Goal: Task Accomplishment & Management: Use online tool/utility

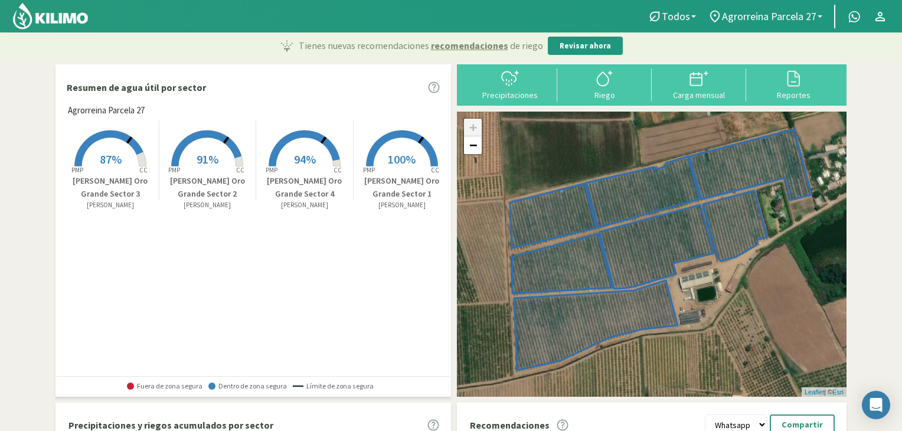
drag, startPoint x: 0, startPoint y: 0, endPoint x: 66, endPoint y: 21, distance: 69.4
click at [66, 21] on img at bounding box center [50, 16] width 77 height 28
click at [772, 23] on link "Agrorreina Parcela 27" at bounding box center [765, 16] width 126 height 22
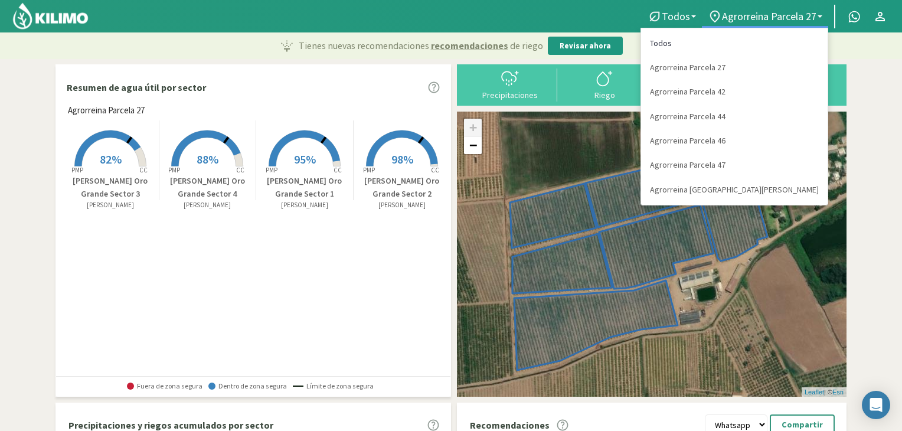
click at [764, 36] on link "Todos" at bounding box center [734, 43] width 186 height 24
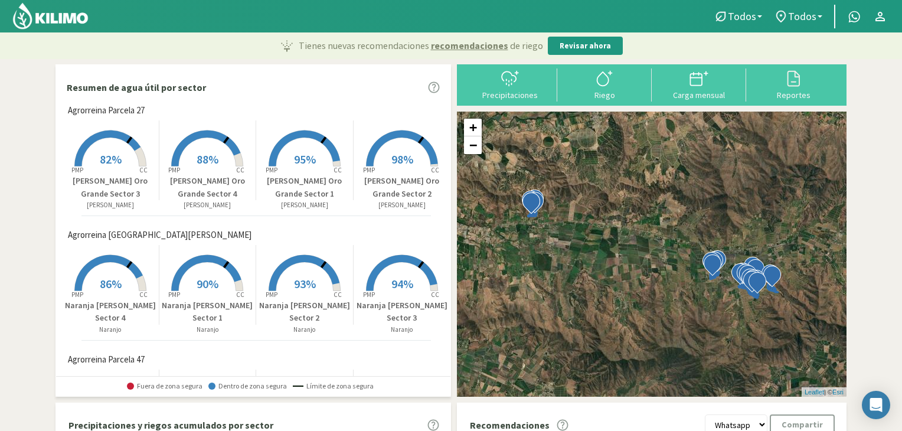
drag, startPoint x: 443, startPoint y: 146, endPoint x: 424, endPoint y: 227, distance: 83.0
click at [424, 227] on div "Agrorreina Parcela 27 Created with Highcharts 9.2.2 PMP CC 82% [PERSON_NAME] Or…" at bounding box center [256, 239] width 388 height 271
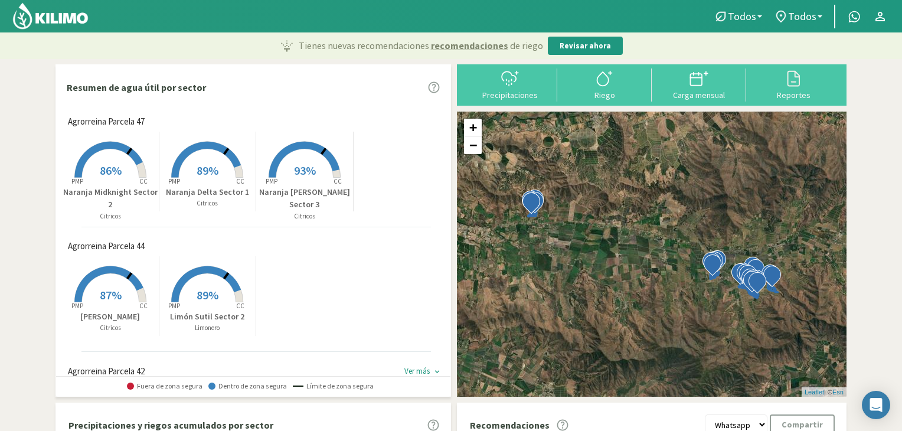
scroll to position [462, 0]
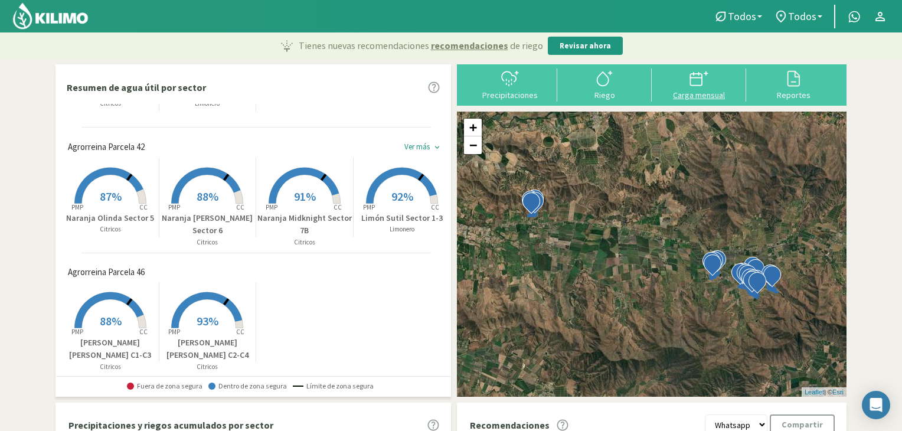
click at [706, 74] on icon at bounding box center [706, 73] width 0 height 4
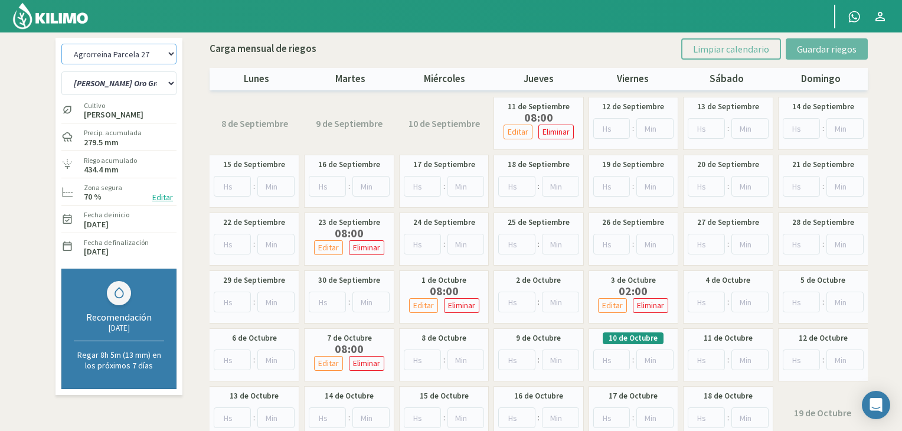
click at [162, 57] on select "Agrorreina Parcela 27 Agrorreina Parcela 42 [GEOGRAPHIC_DATA] 44 Agrorreina Par…" at bounding box center [118, 54] width 115 height 21
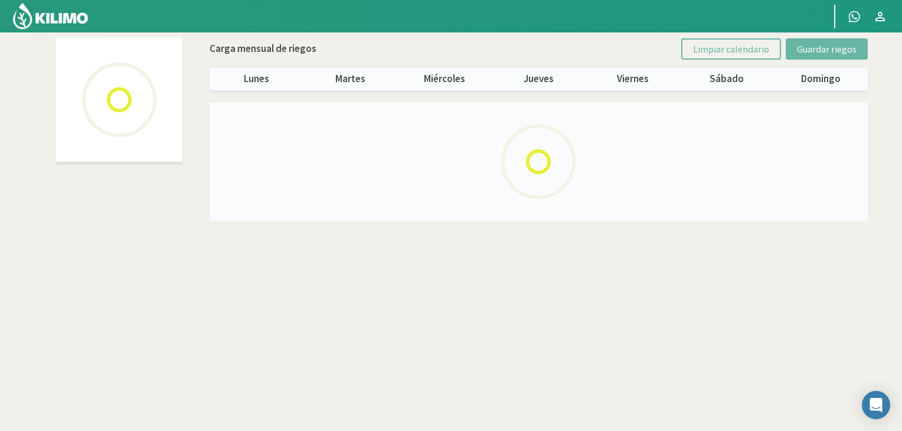
select select "5: Object"
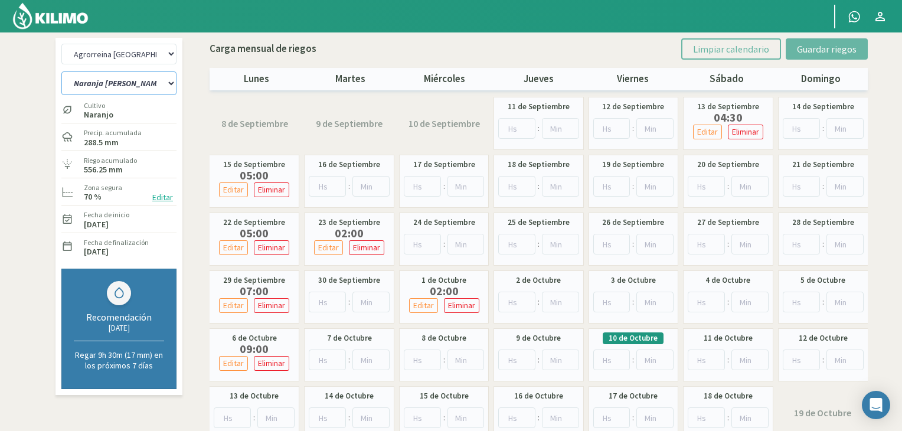
click at [170, 90] on select "Naranja [PERSON_NAME] Sector 1 Naranja [GEOGRAPHIC_DATA] Sector 2 [GEOGRAPHIC_D…" at bounding box center [118, 83] width 115 height 24
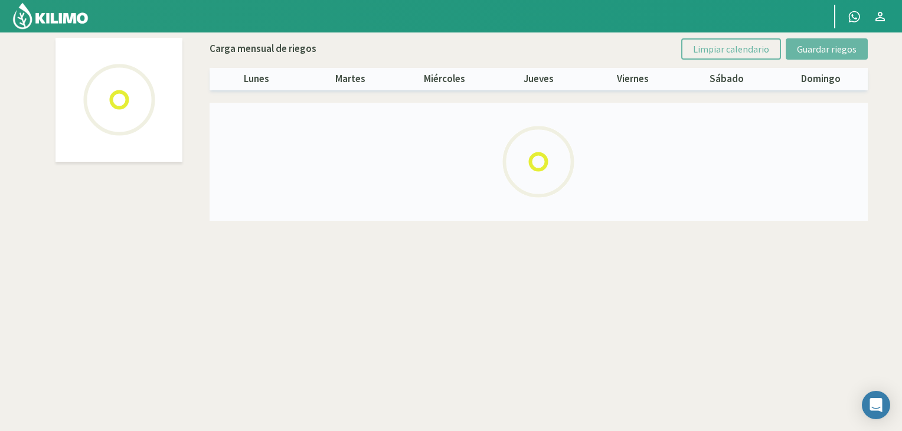
select select "5: Object"
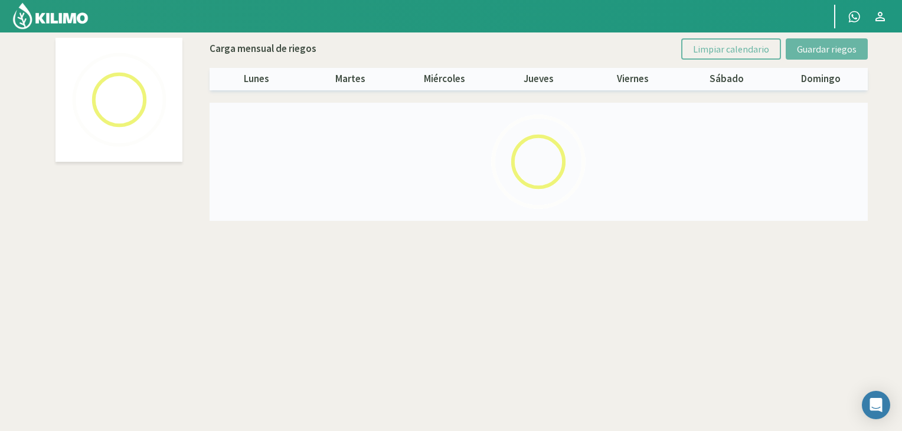
select select "1: Object"
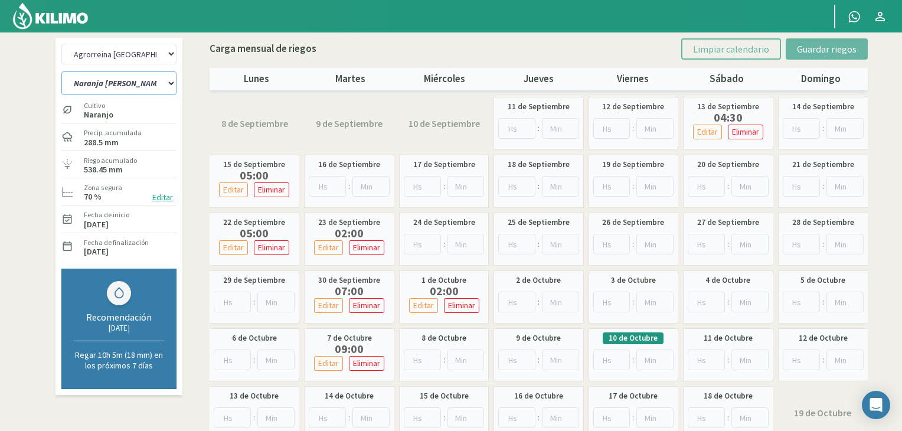
click at [171, 83] on select "Naranja [PERSON_NAME] Sector 1 Naranja [GEOGRAPHIC_DATA] Sector 2 [GEOGRAPHIC_D…" at bounding box center [118, 83] width 115 height 24
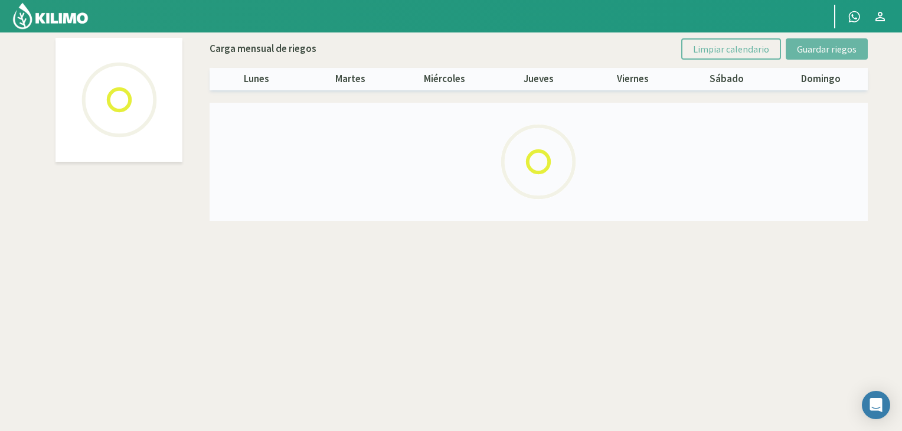
select select "5: Object"
select select "2: Object"
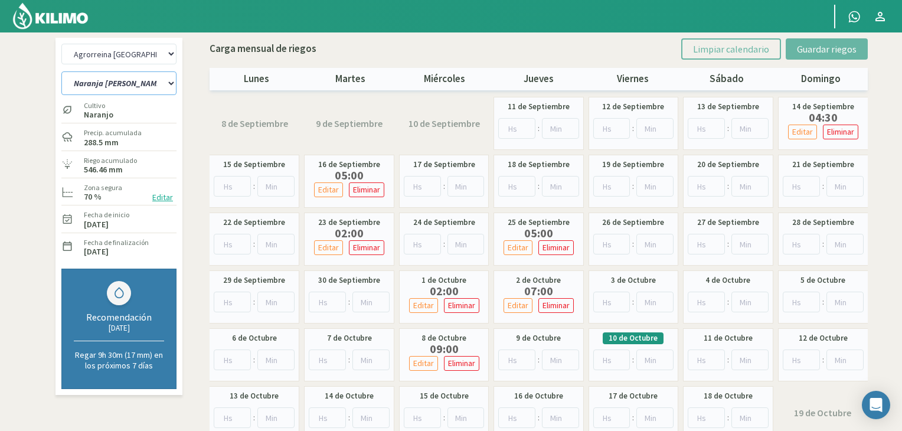
click at [139, 89] on select "Naranja [PERSON_NAME] Sector 1 Naranja [GEOGRAPHIC_DATA] Sector 2 [GEOGRAPHIC_D…" at bounding box center [118, 83] width 115 height 24
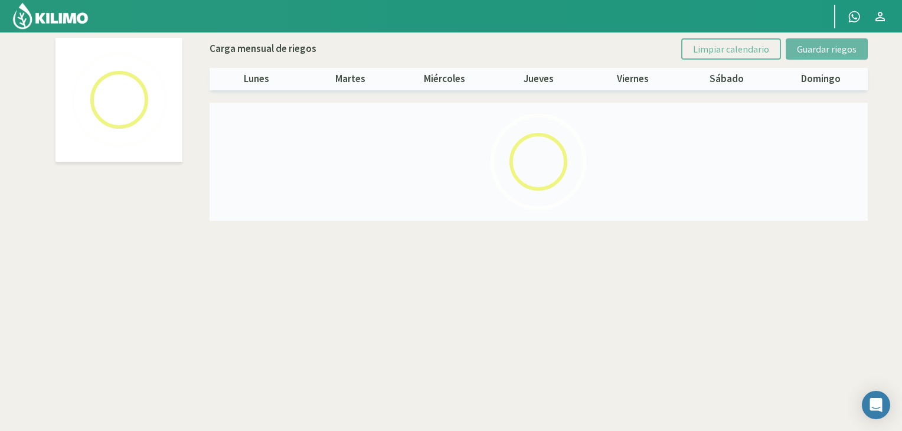
select select "5: Object"
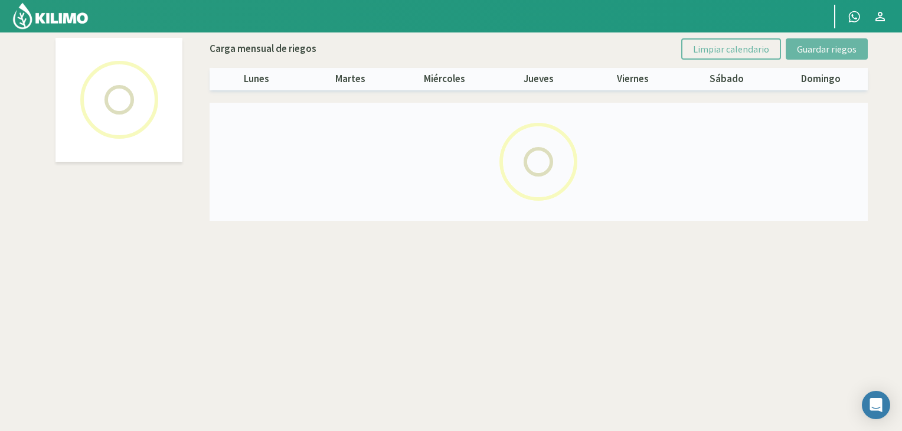
select select "3: Object"
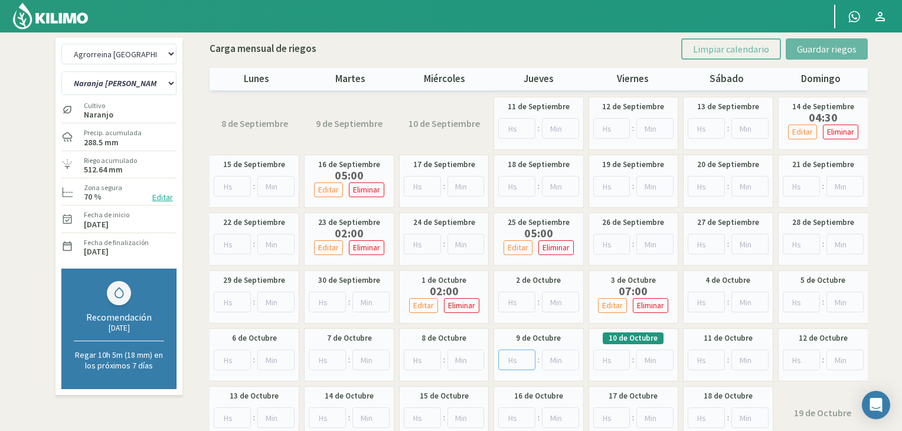
click at [513, 362] on input "number" at bounding box center [516, 359] width 37 height 21
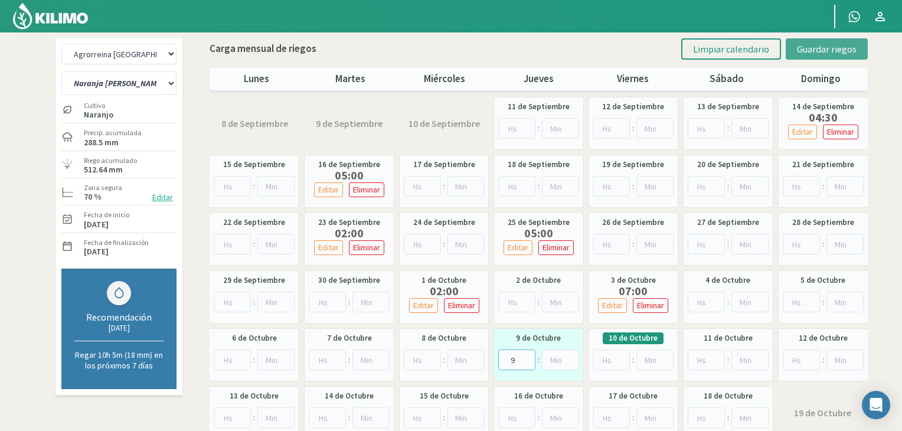
type input "9"
click at [819, 50] on span "Guardar riegos" at bounding box center [827, 49] width 60 height 12
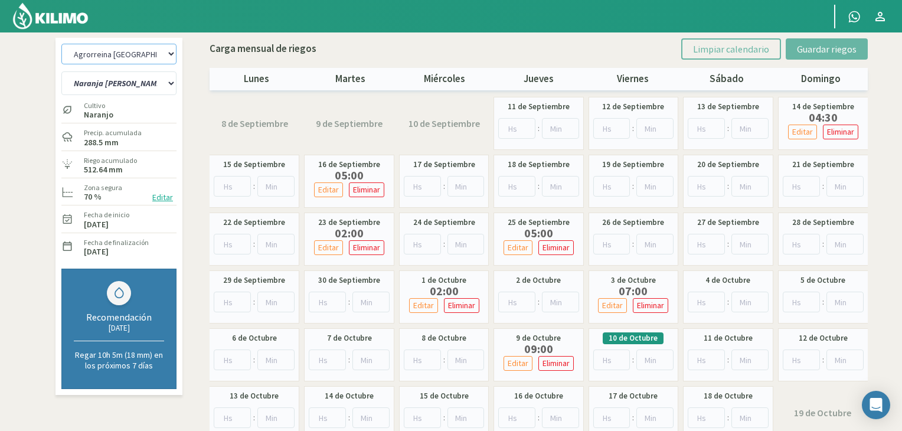
click at [151, 47] on select "Agrorreina Parcela 27 Agrorreina Parcela 42 [GEOGRAPHIC_DATA] 44 Agrorreina Par…" at bounding box center [118, 54] width 115 height 21
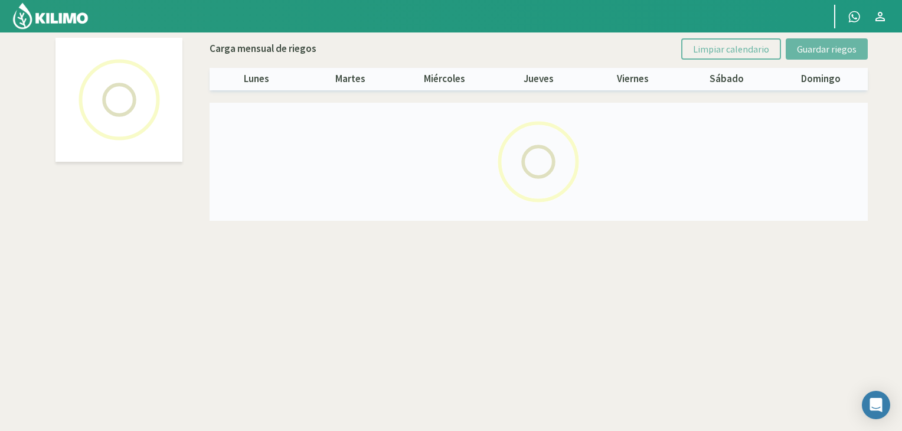
select select "3: Object"
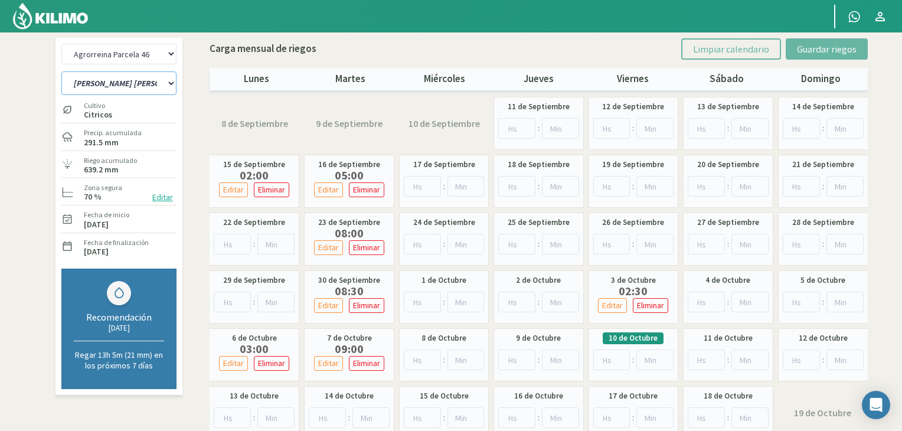
click at [166, 77] on select "Limón Messina C1-C3 Limón Messina C2-C4" at bounding box center [118, 83] width 115 height 24
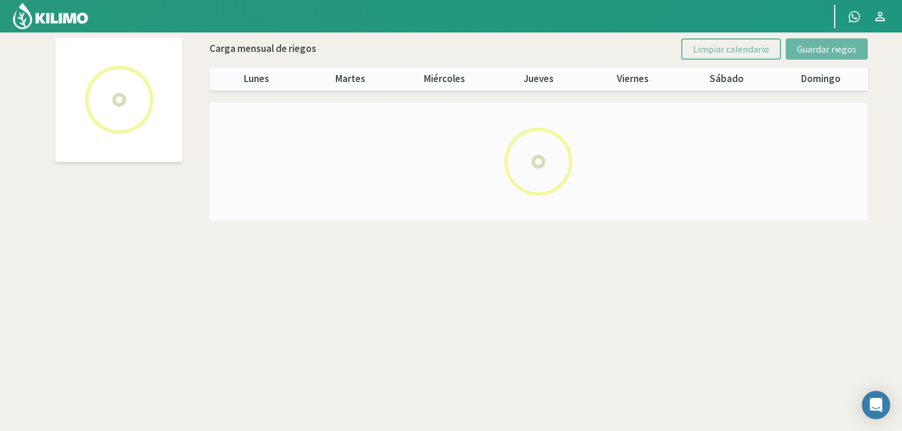
select select "3: Object"
select select "1: Object"
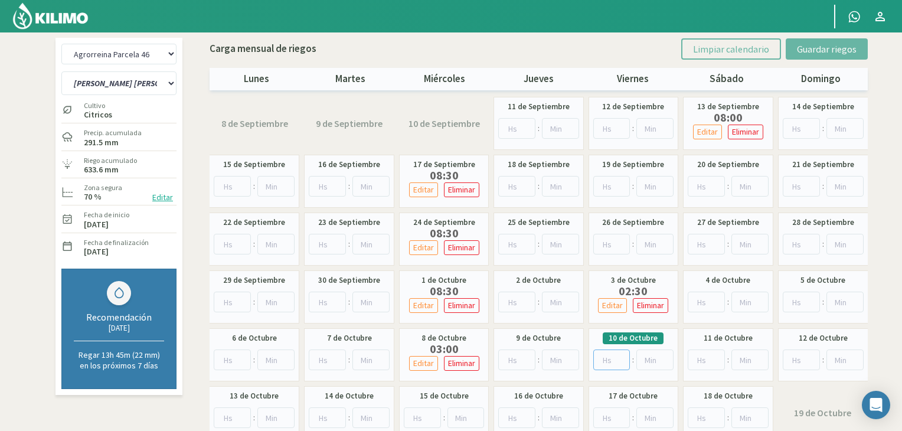
click at [615, 357] on input "number" at bounding box center [611, 359] width 37 height 21
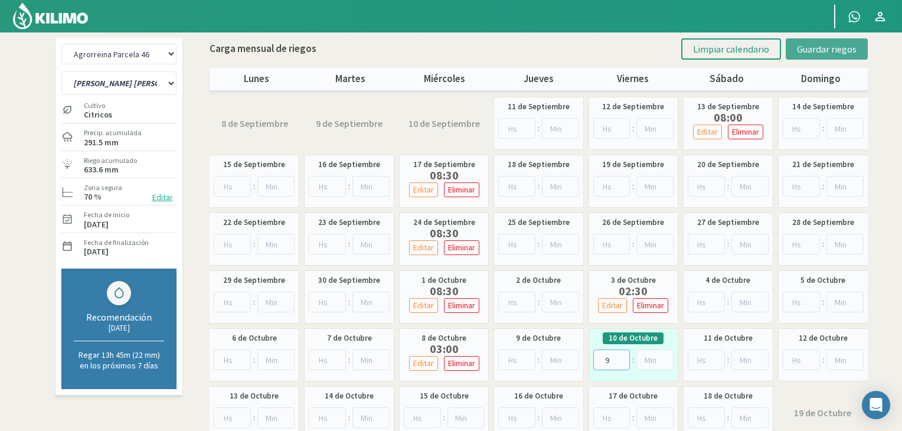
type input "9"
click at [839, 43] on span "Guardar riegos" at bounding box center [827, 49] width 60 height 12
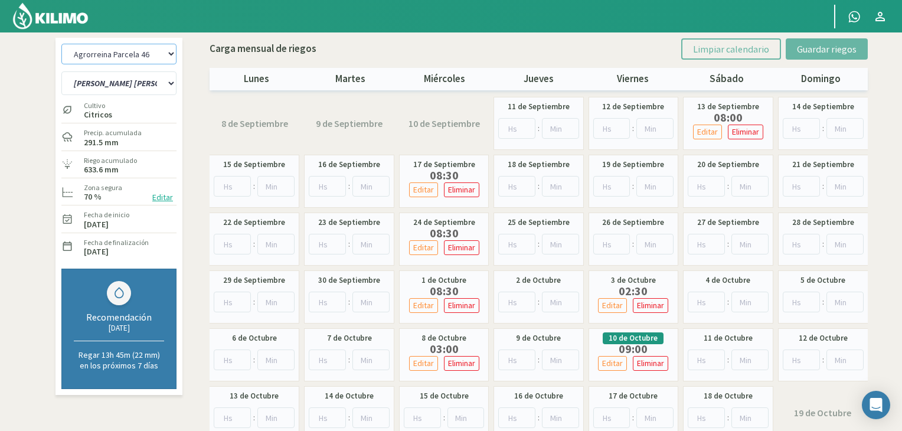
click at [143, 47] on select "Agrorreina Parcela 27 Agrorreina Parcela 42 [GEOGRAPHIC_DATA] 44 Agrorreina Par…" at bounding box center [118, 54] width 115 height 21
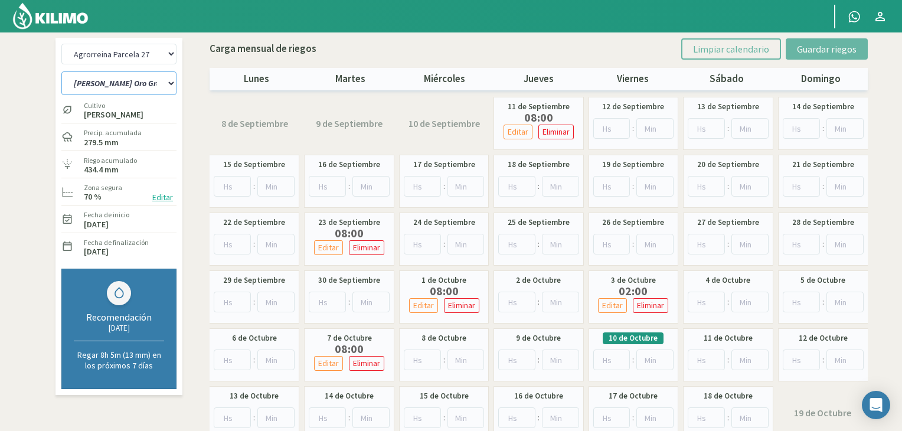
click at [119, 74] on select "[PERSON_NAME] Oro Grande Sector 1 [PERSON_NAME] Oro Grande Sector 2 [PERSON_NAM…" at bounding box center [118, 83] width 115 height 24
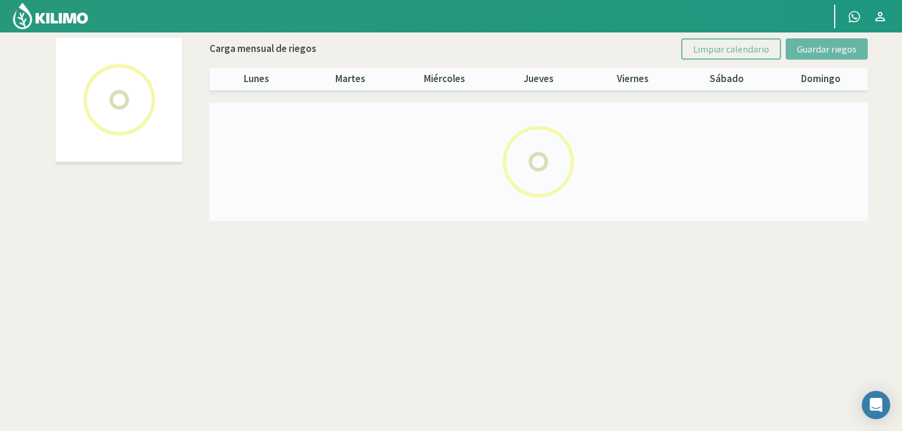
select select "1: Object"
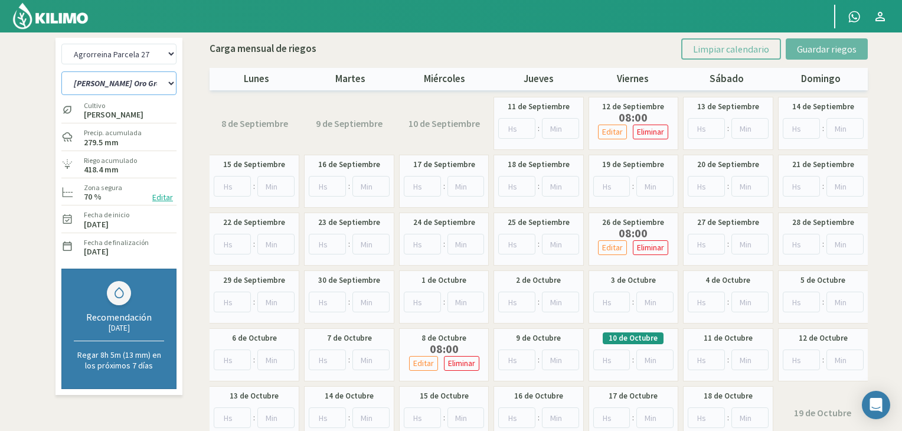
click at [165, 86] on select "[PERSON_NAME] Oro Grande Sector 1 [PERSON_NAME] Oro Grande Sector 2 [PERSON_NAM…" at bounding box center [118, 83] width 115 height 24
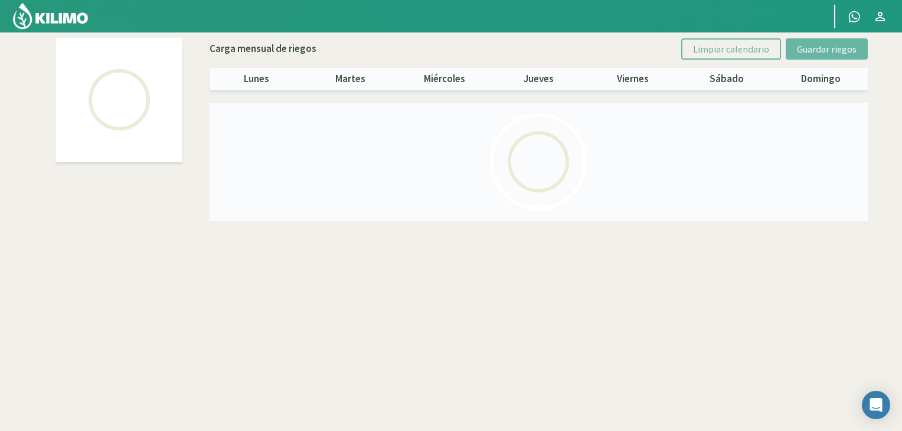
select select "2: Object"
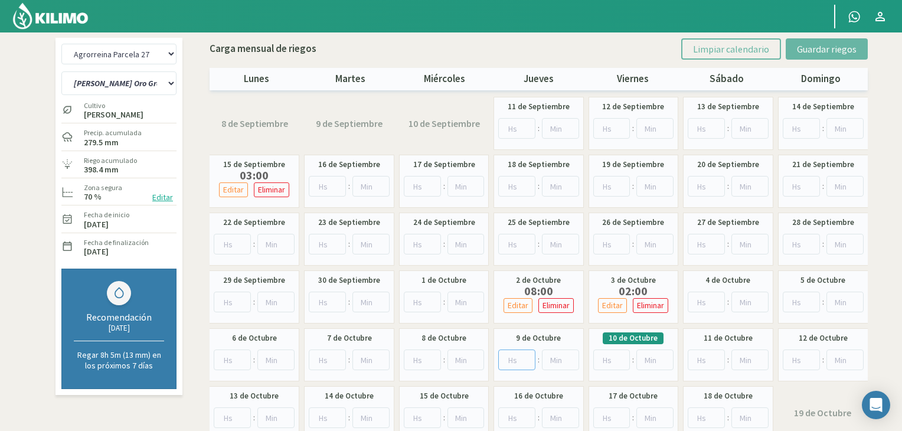
click at [512, 368] on input "number" at bounding box center [516, 359] width 37 height 21
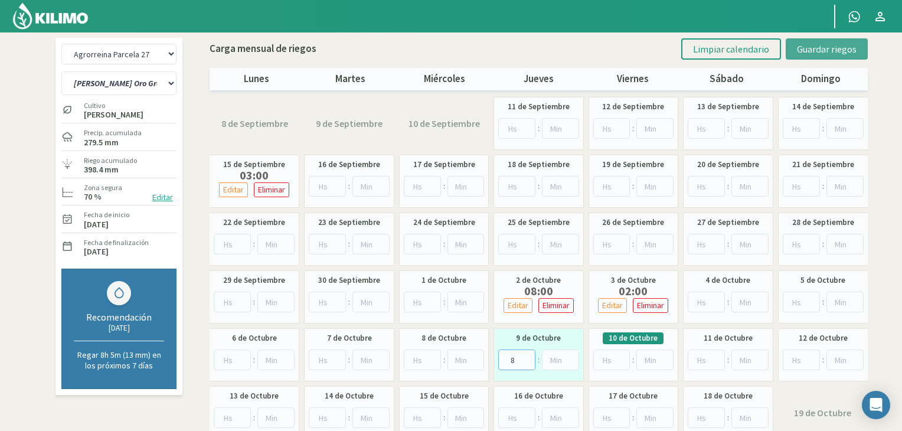
type input "8"
click at [813, 41] on button "Guardar riegos" at bounding box center [826, 48] width 82 height 21
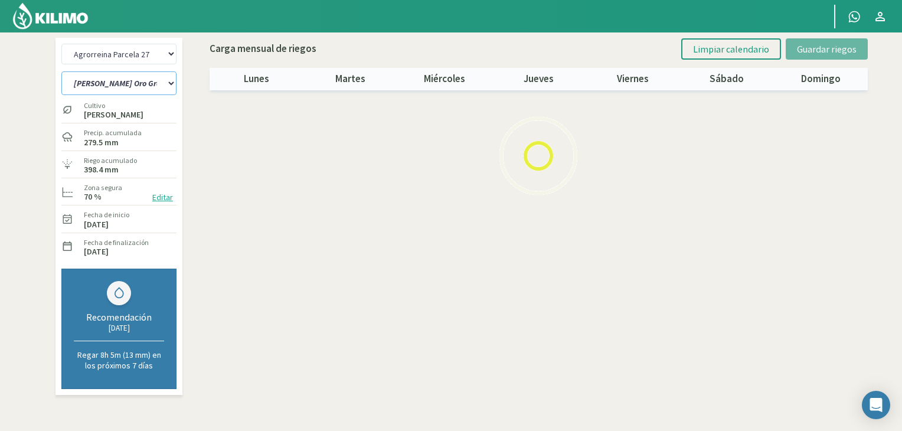
click at [139, 81] on select "[PERSON_NAME] Oro Grande Sector 1 [PERSON_NAME] Oro Grande Sector 2 [PERSON_NAM…" at bounding box center [118, 83] width 115 height 24
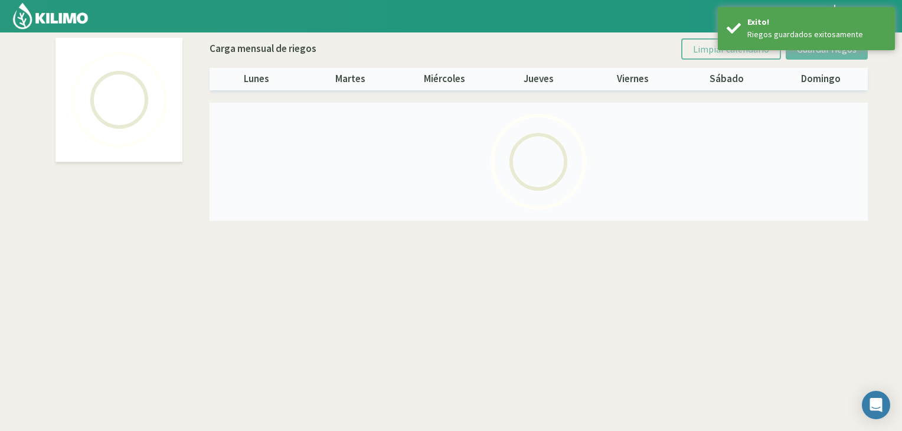
select select "3: Object"
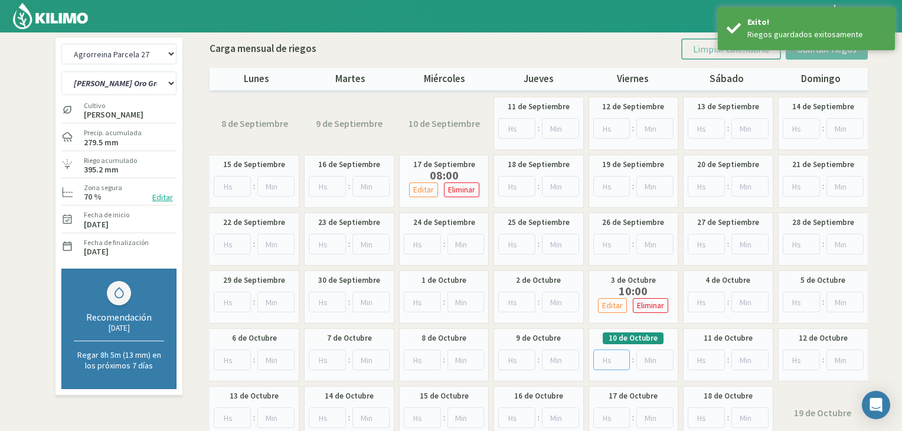
click at [603, 355] on input "number" at bounding box center [611, 359] width 37 height 21
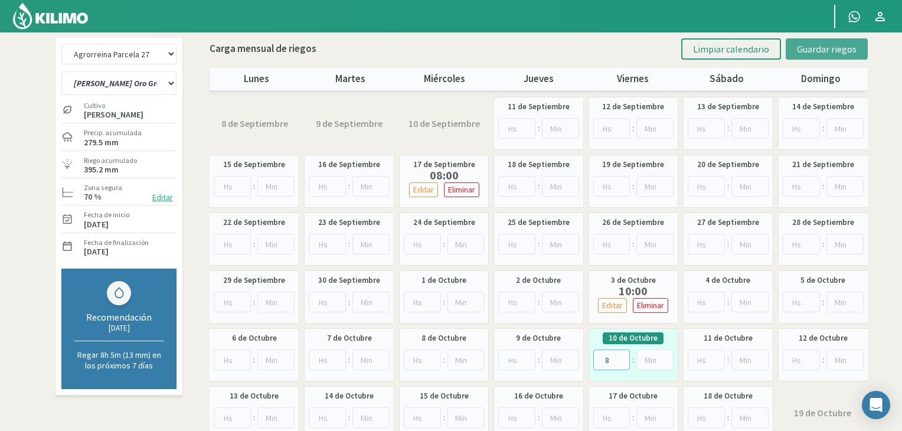
type input "8"
click at [842, 53] on span "Guardar riegos" at bounding box center [827, 49] width 60 height 12
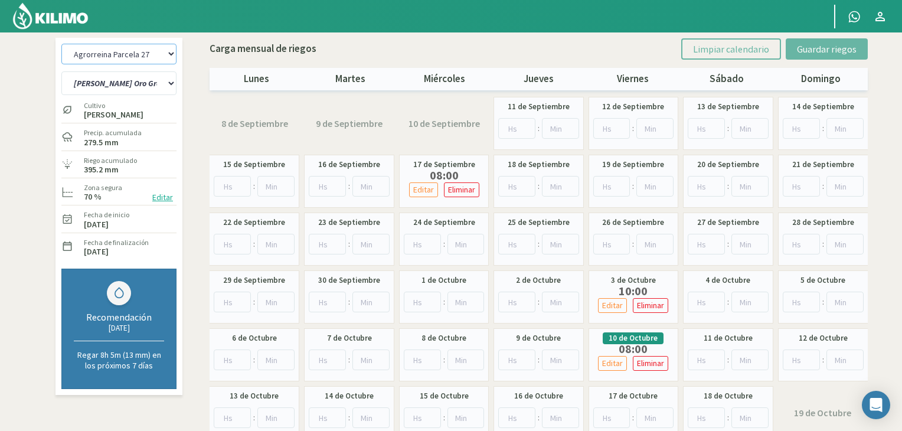
click at [145, 60] on select "Agrorreina Parcela 27 Agrorreina Parcela 42 [GEOGRAPHIC_DATA] 44 Agrorreina Par…" at bounding box center [118, 54] width 115 height 21
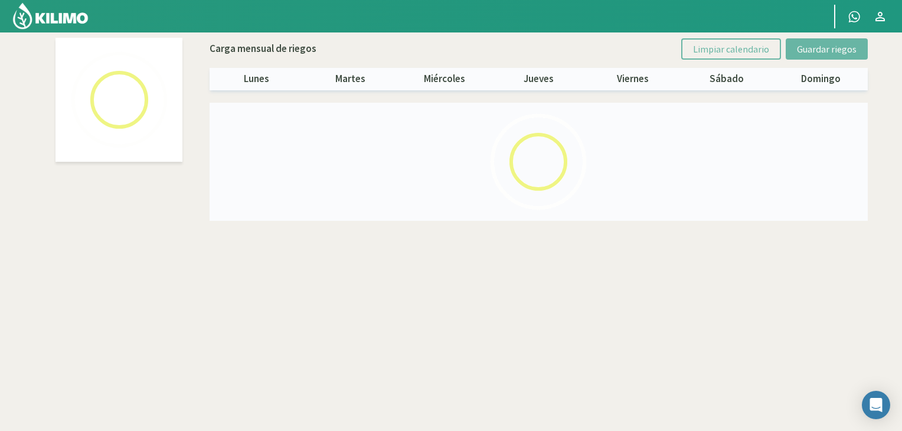
select select "4: Object"
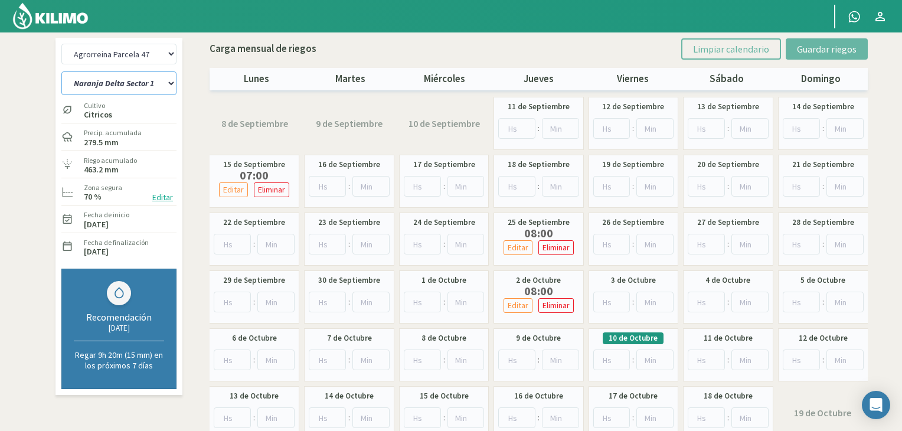
click at [168, 84] on select "Naranja Delta Sector 1 Naranja [GEOGRAPHIC_DATA] Sector 3 Naranja Midknight Sec…" at bounding box center [118, 83] width 115 height 24
click at [516, 359] on input "number" at bounding box center [516, 359] width 37 height 21
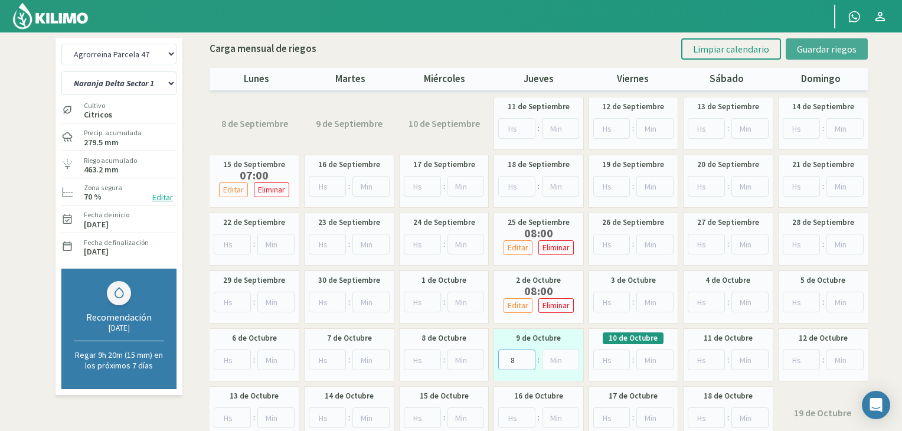
type input "8"
click at [832, 55] on button "Guardar riegos" at bounding box center [826, 48] width 82 height 21
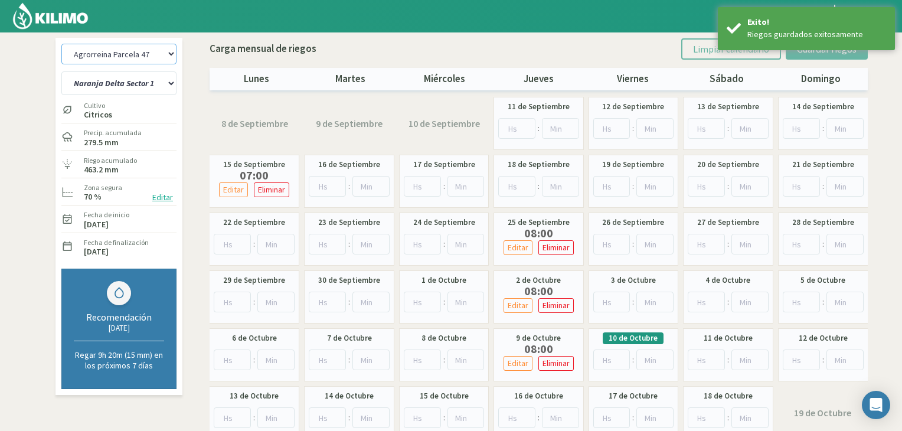
click at [159, 45] on select "Agrorreina Parcela 27 Agrorreina Parcela 42 [GEOGRAPHIC_DATA] 44 Agrorreina Par…" at bounding box center [118, 54] width 115 height 21
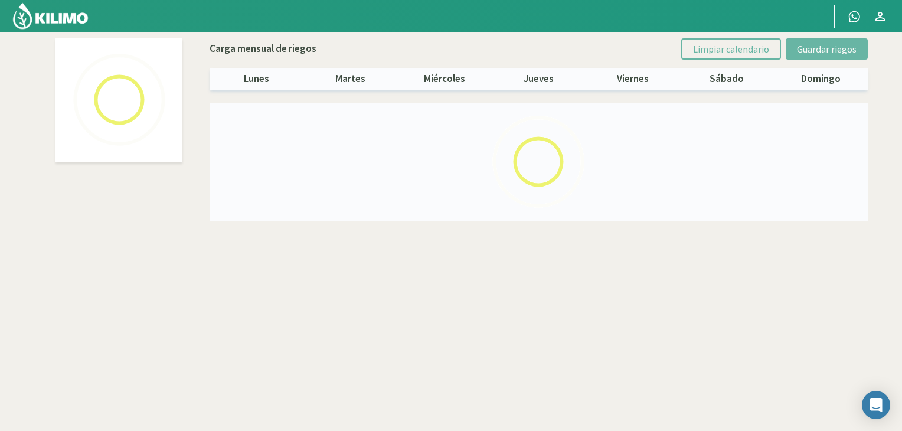
select select "1: Object"
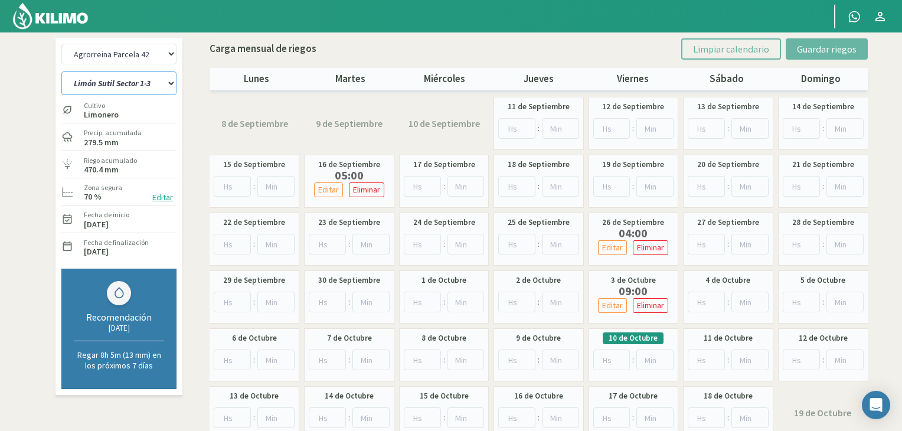
click at [168, 86] on select "[PERSON_NAME] Sutil Sector 1-3 [GEOGRAPHIC_DATA][PERSON_NAME] [GEOGRAPHIC_DATA]…" at bounding box center [118, 83] width 115 height 24
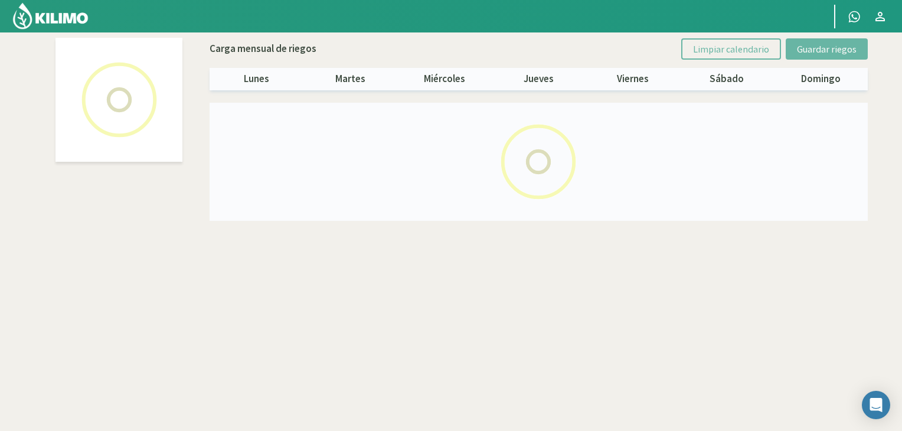
select select "1: Object"
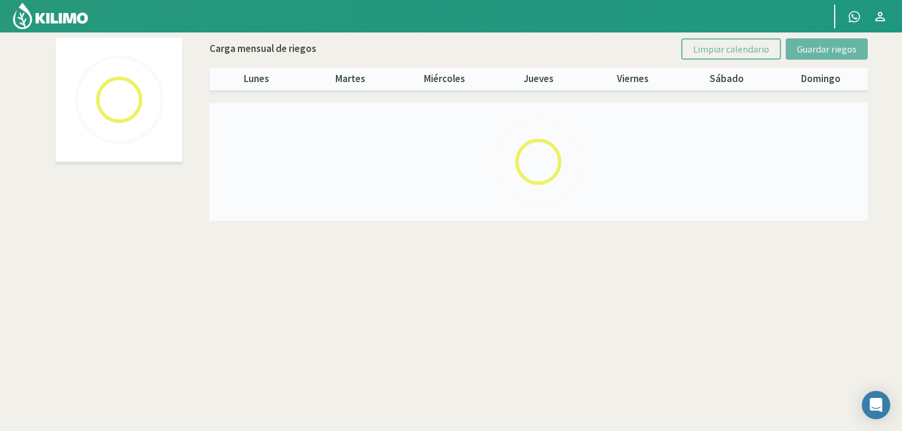
select select "4: Object"
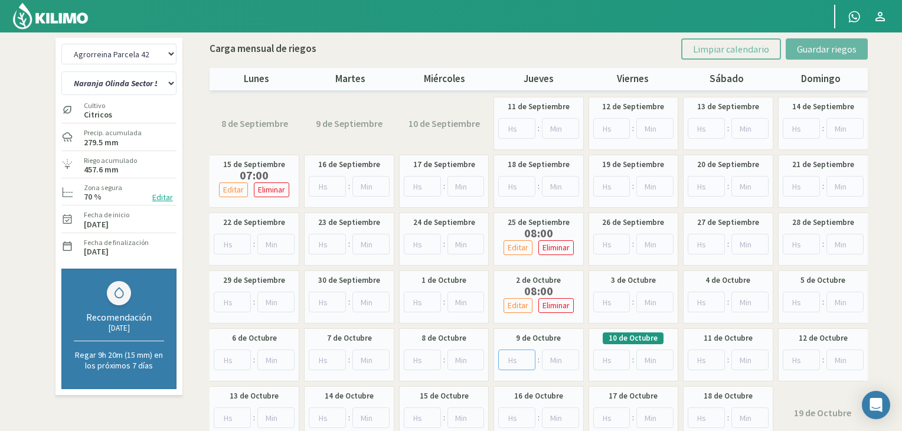
click at [510, 364] on input "number" at bounding box center [516, 359] width 37 height 21
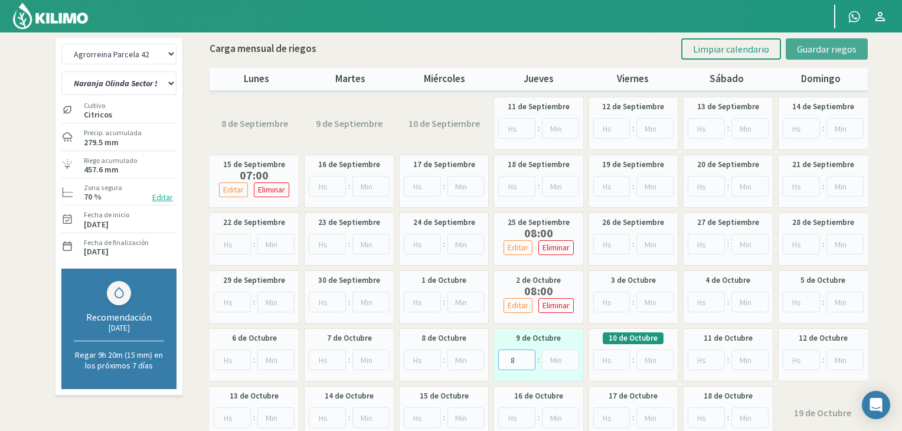
type input "8"
click at [819, 43] on span "Guardar riegos" at bounding box center [827, 49] width 60 height 12
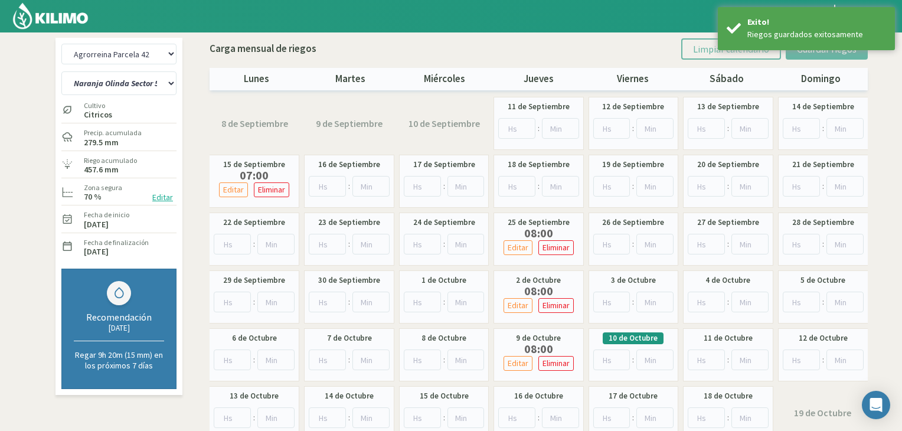
click at [623, 51] on div "Carga mensual de riegos Limpiar calendario Guardar riegos" at bounding box center [539, 48] width 658 height 21
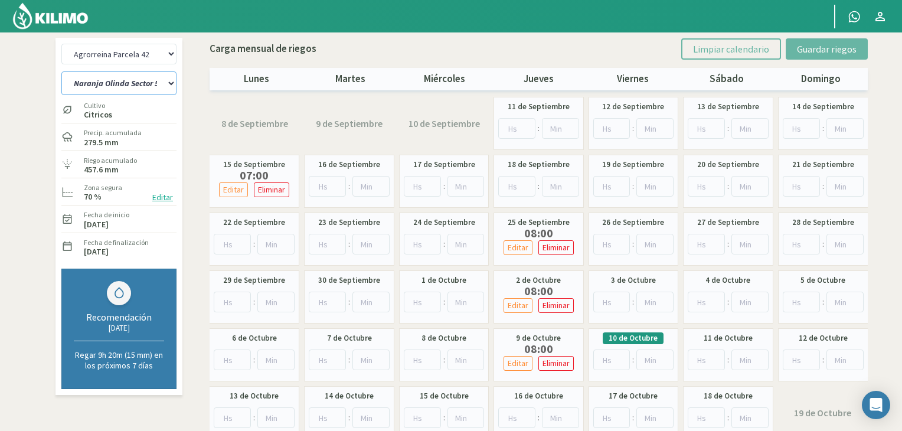
click at [136, 78] on select "[PERSON_NAME] Sutil Sector 1-3 [GEOGRAPHIC_DATA][PERSON_NAME] [GEOGRAPHIC_DATA]…" at bounding box center [118, 83] width 115 height 24
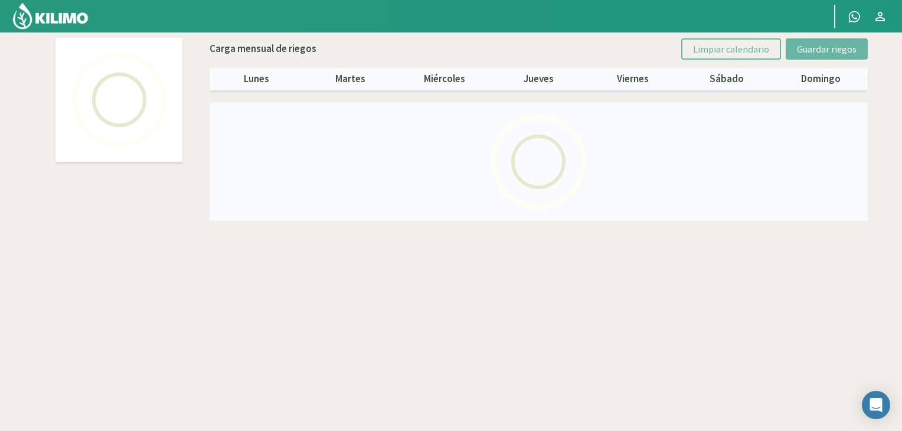
select select "1: Object"
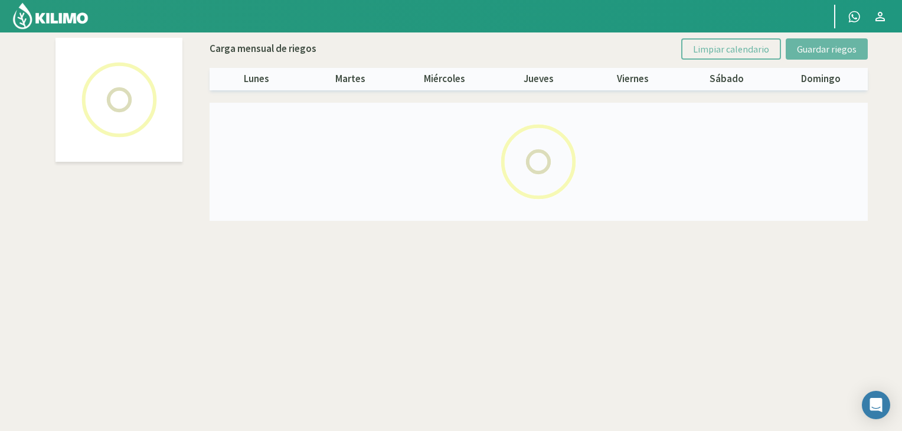
select select "6: Object"
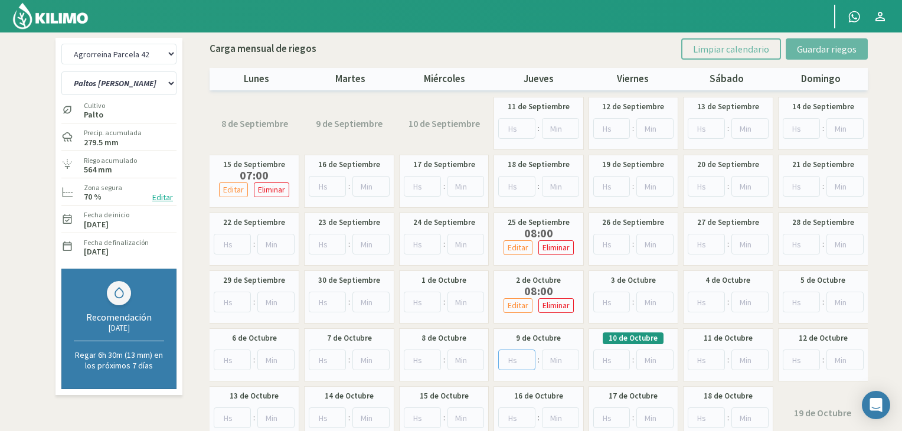
click at [509, 358] on input "number" at bounding box center [516, 359] width 37 height 21
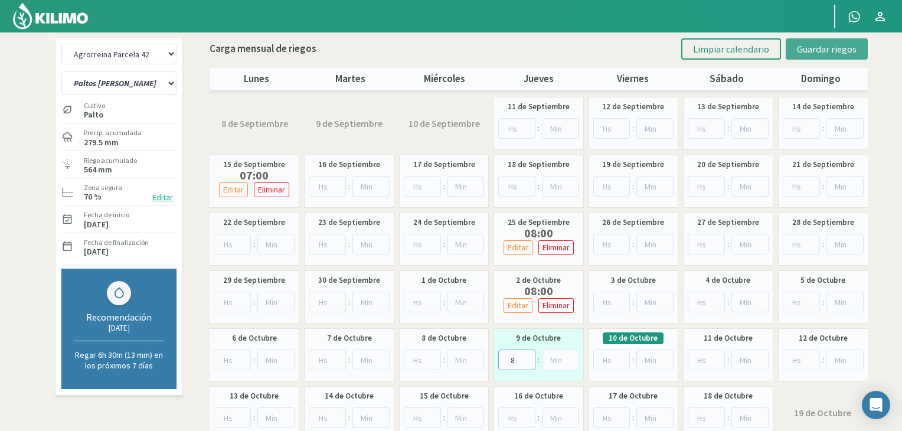
type input "8"
click at [807, 43] on span "Guardar riegos" at bounding box center [827, 49] width 60 height 12
